Goal: Navigation & Orientation: Find specific page/section

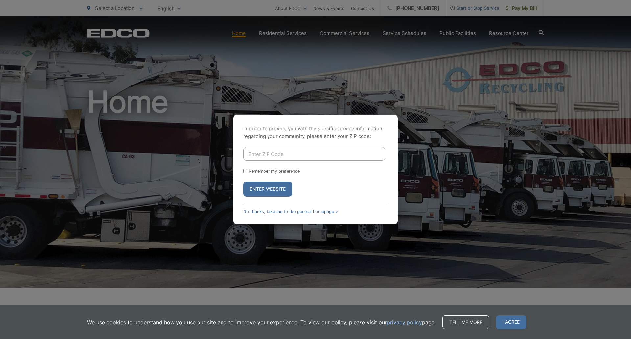
click at [261, 156] on input "Enter ZIP Code" at bounding box center [314, 154] width 142 height 14
type input "0"
type input "90621"
click at [243, 181] on button "Enter Website" at bounding box center [267, 188] width 49 height 15
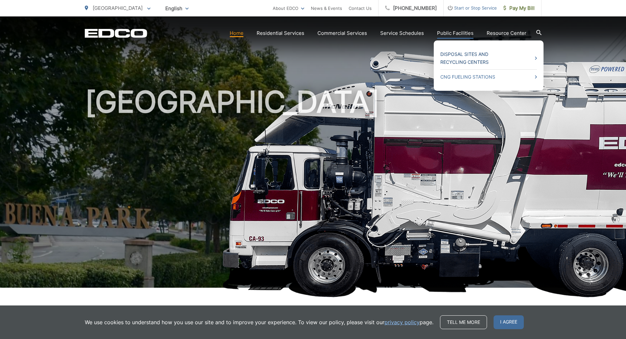
click at [463, 55] on link "Disposal Sites and Recycling Centers" at bounding box center [488, 58] width 97 height 16
